Goal: Information Seeking & Learning: Learn about a topic

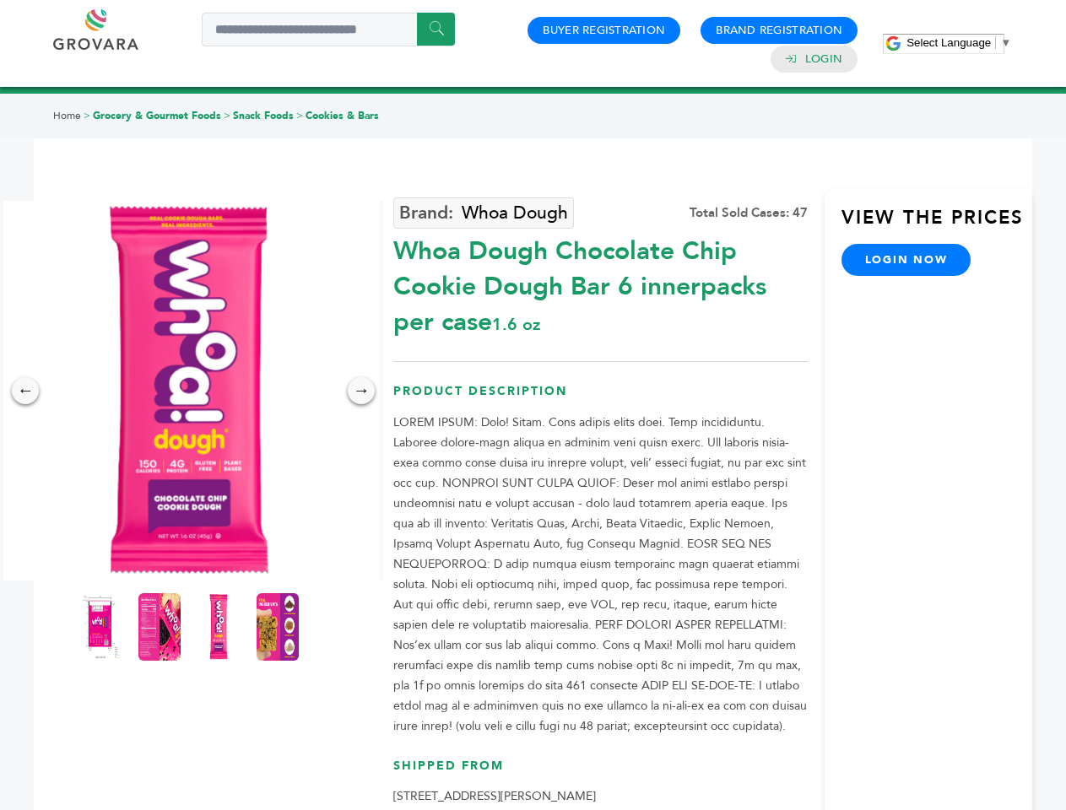
click at [958, 42] on span "Select Language" at bounding box center [948, 42] width 84 height 13
click at [189, 391] on img at bounding box center [189, 391] width 380 height 380
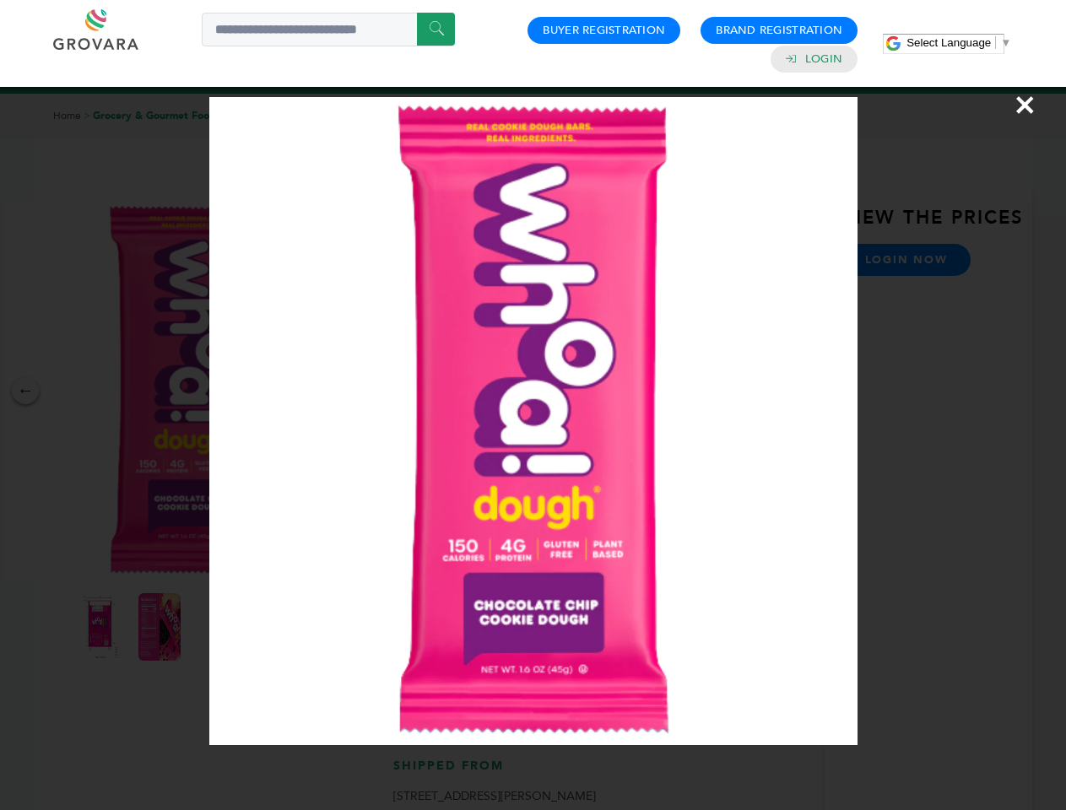
click at [25, 391] on div "×" at bounding box center [533, 405] width 1066 height 810
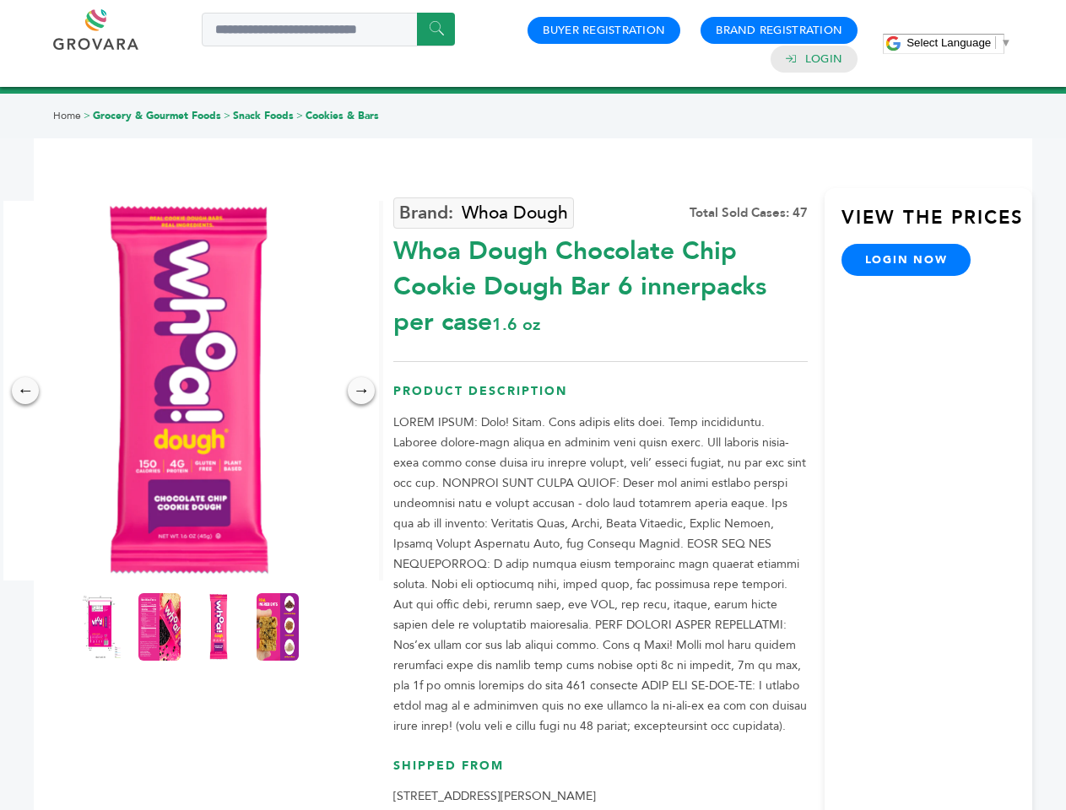
click at [361, 391] on div "→" at bounding box center [361, 390] width 27 height 27
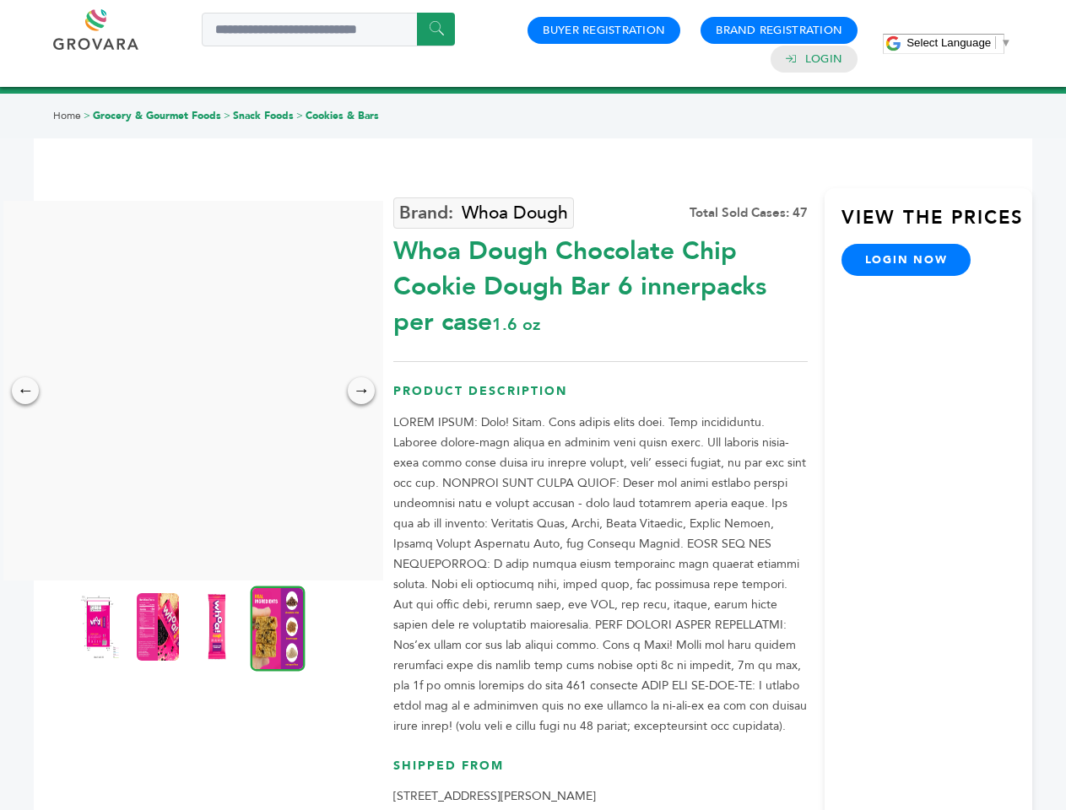
click at [100, 627] on img at bounding box center [99, 626] width 42 height 67
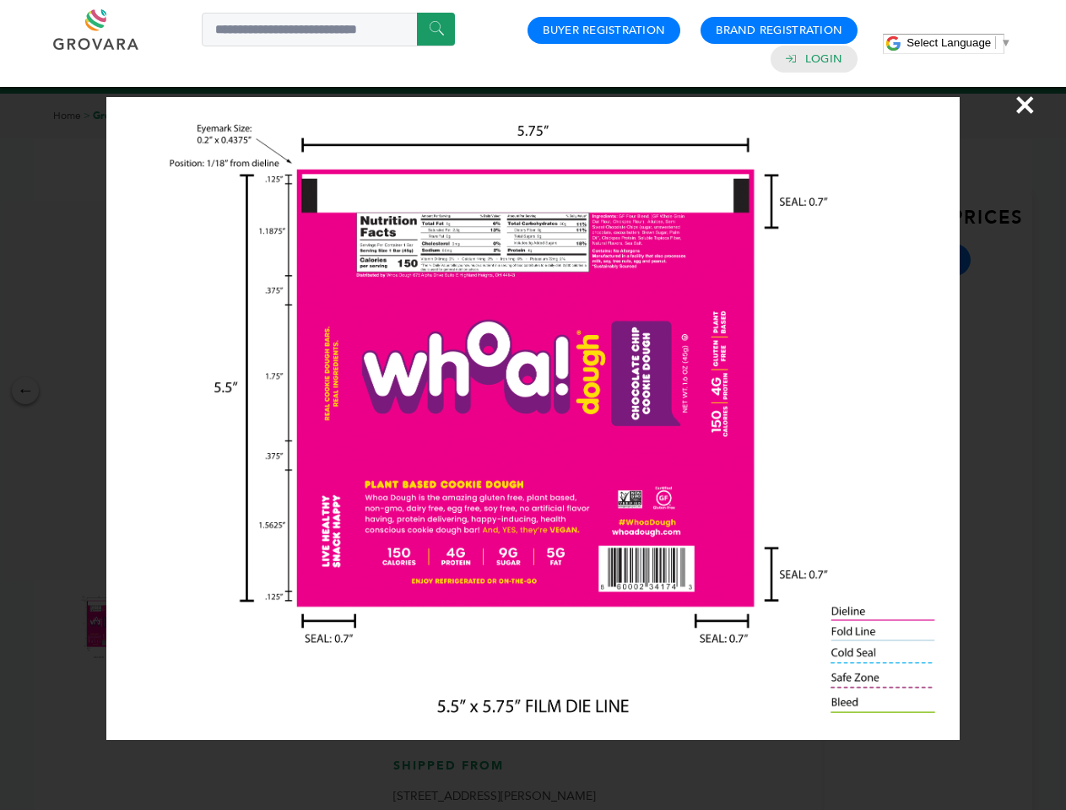
click at [159, 627] on div "×" at bounding box center [533, 405] width 1066 height 810
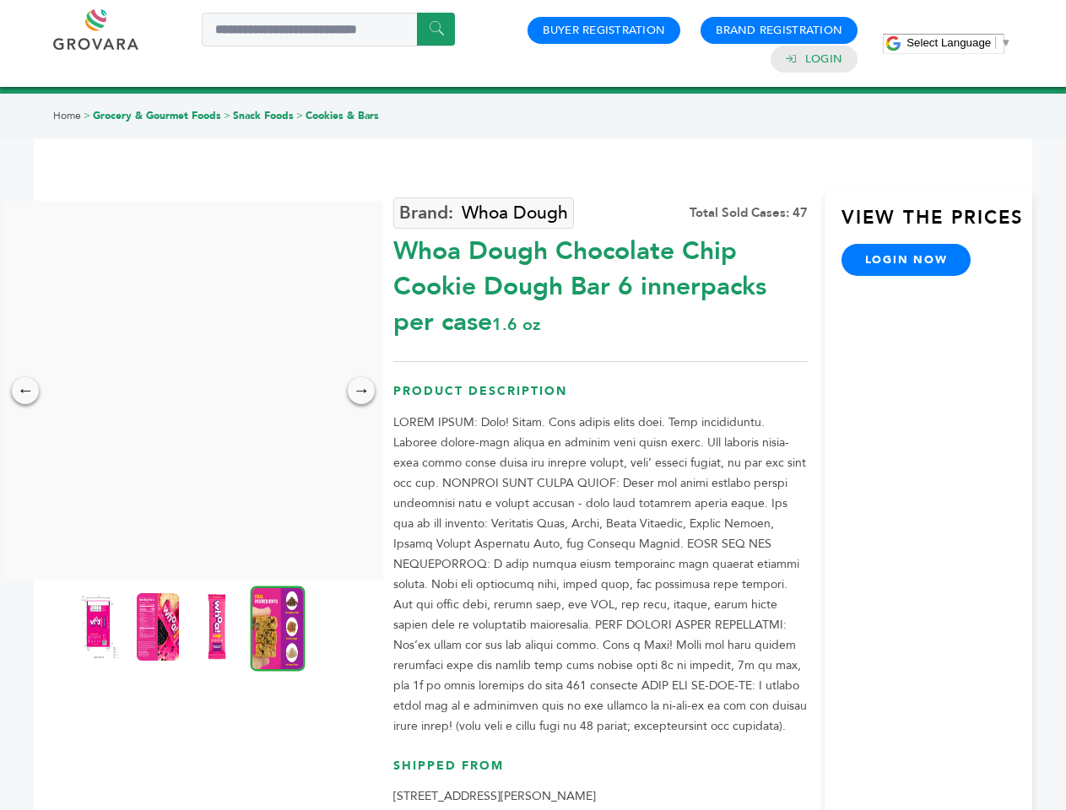
click at [219, 627] on img at bounding box center [217, 626] width 42 height 67
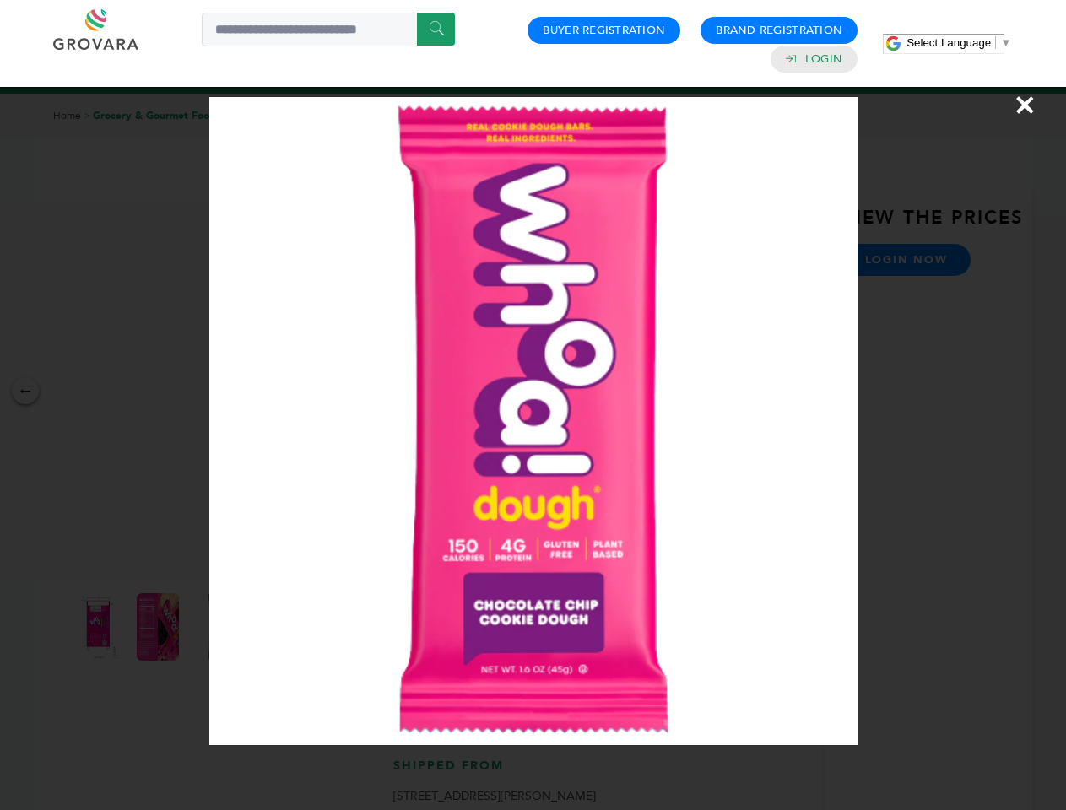
click at [278, 627] on div "×" at bounding box center [533, 405] width 1066 height 810
